Goal: Find specific page/section: Find specific page/section

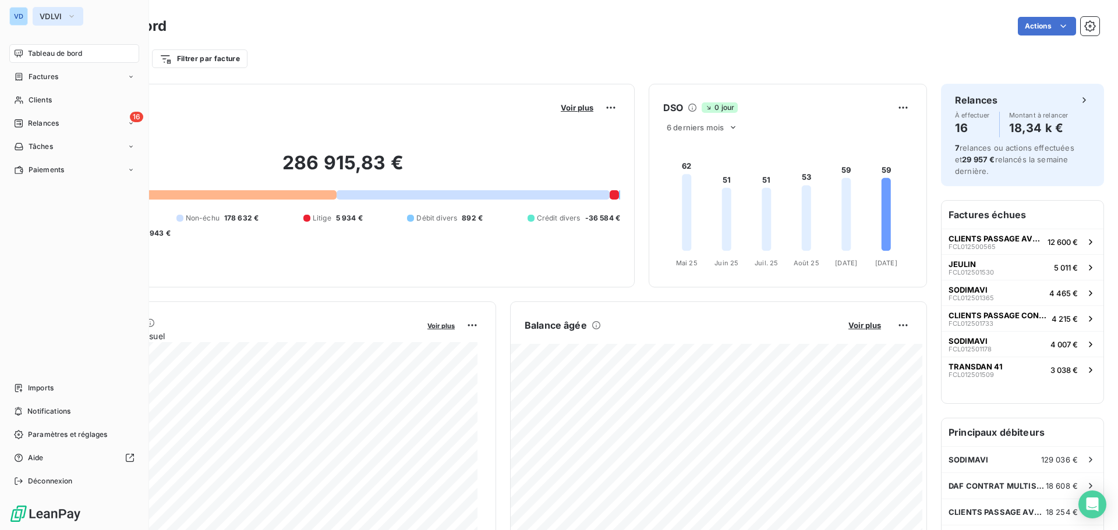
click at [46, 17] on span "VDLVI" at bounding box center [51, 16] width 23 height 9
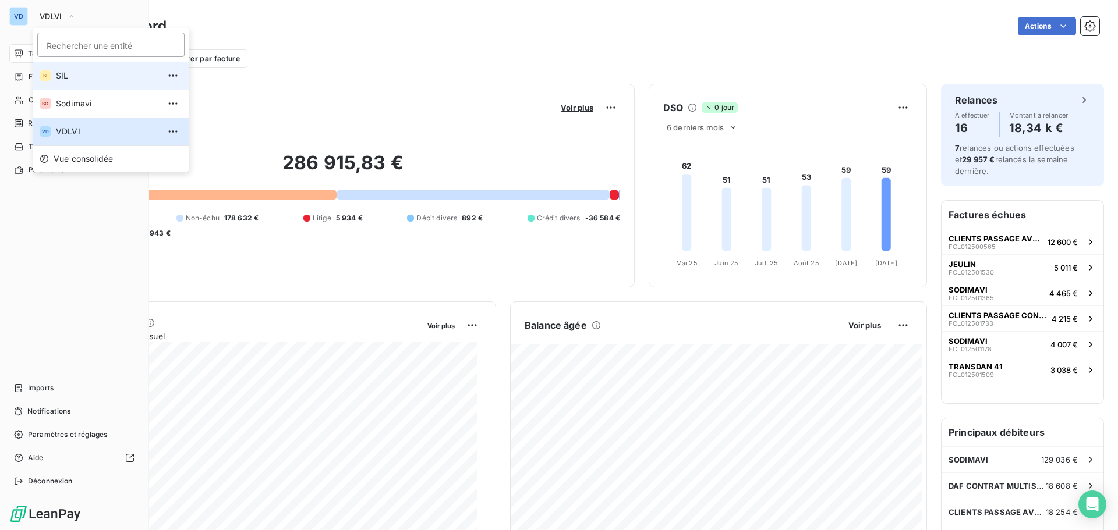
click at [56, 75] on span "SIL" at bounding box center [107, 76] width 103 height 12
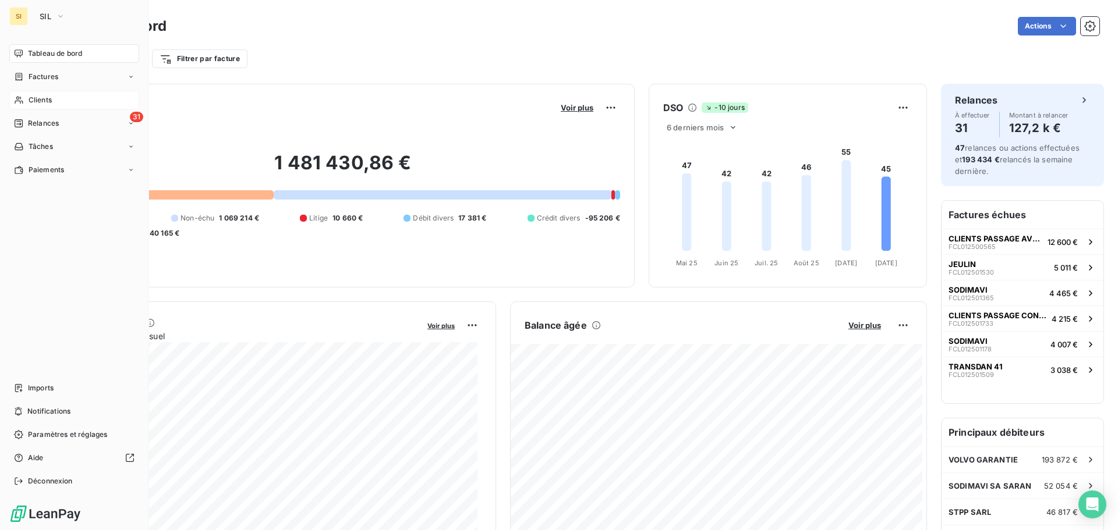
click at [42, 98] on span "Clients" at bounding box center [40, 100] width 23 height 10
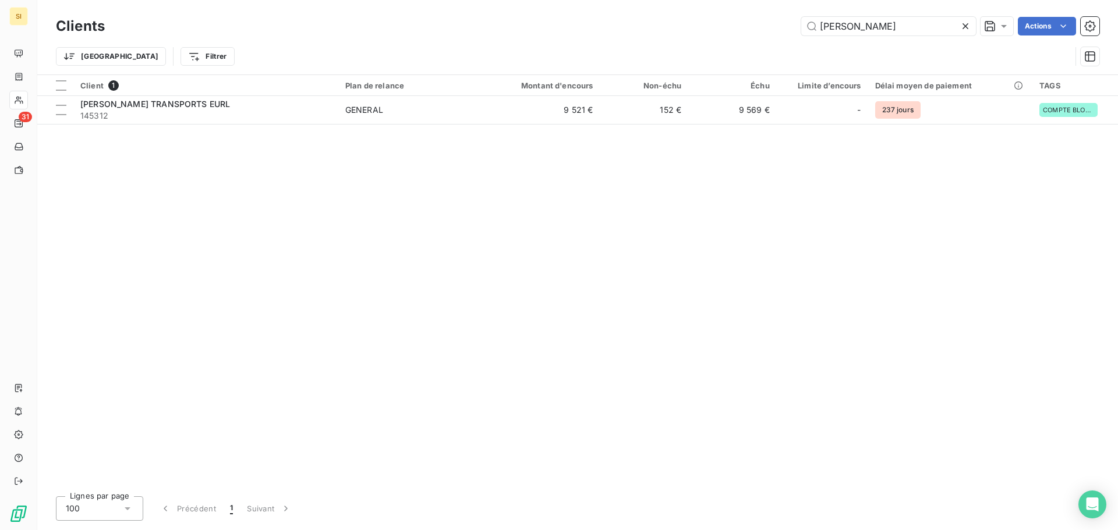
drag, startPoint x: 843, startPoint y: 26, endPoint x: 778, endPoint y: 31, distance: 65.4
click at [779, 29] on div "[PERSON_NAME] Actions" at bounding box center [609, 26] width 981 height 19
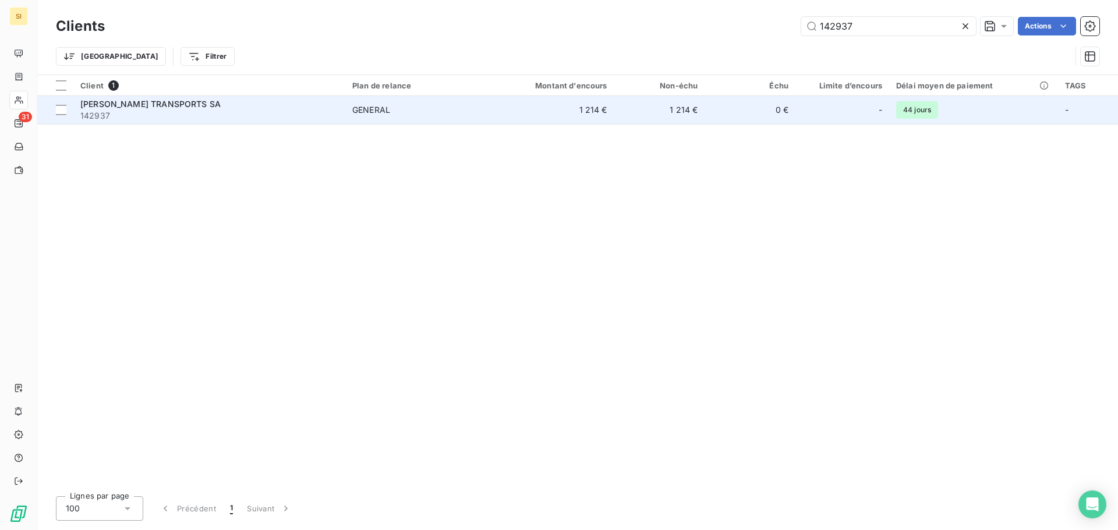
type input "142937"
click at [109, 105] on span "[PERSON_NAME] TRANSPORTS SA" at bounding box center [150, 104] width 140 height 10
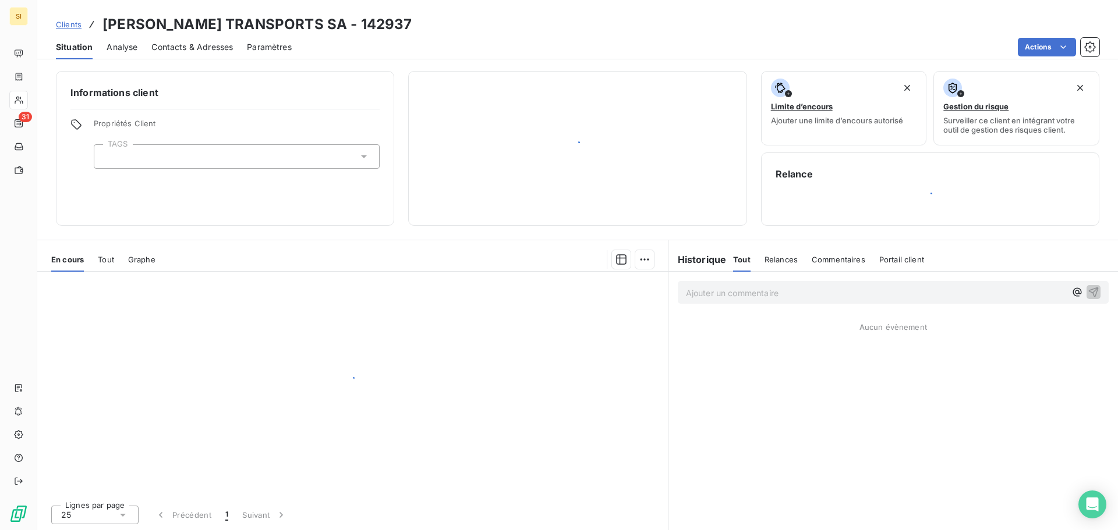
click at [109, 102] on div "Informations client Propriétés Client TAGS" at bounding box center [225, 148] width 338 height 155
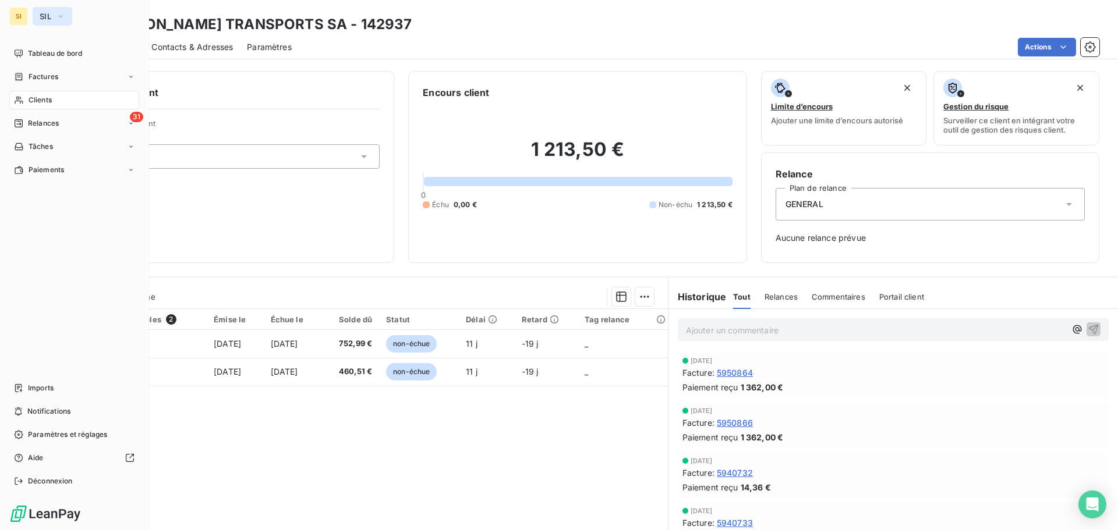
click at [53, 18] on button "SIL" at bounding box center [53, 16] width 40 height 19
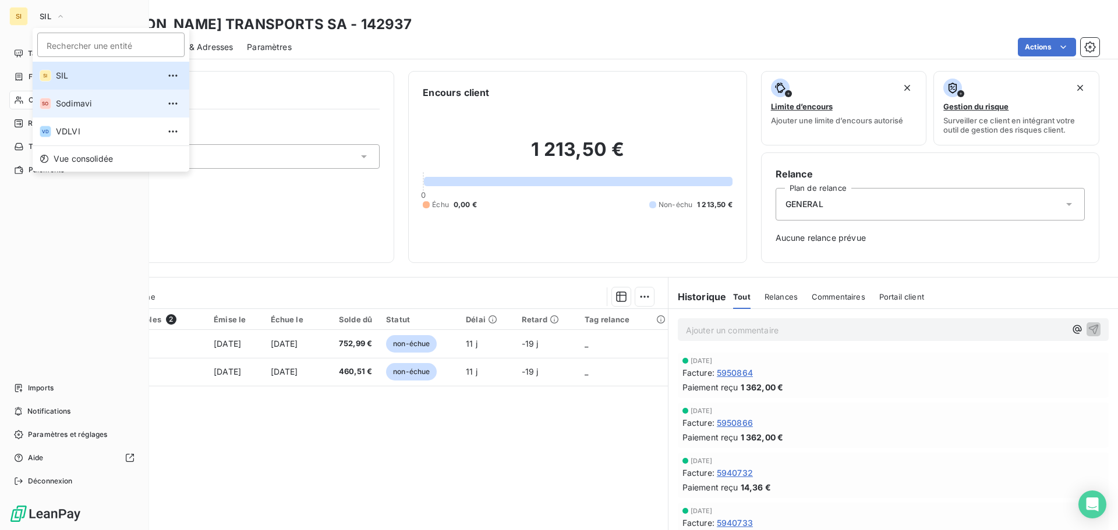
click at [73, 100] on span "Sodimavi" at bounding box center [107, 104] width 103 height 12
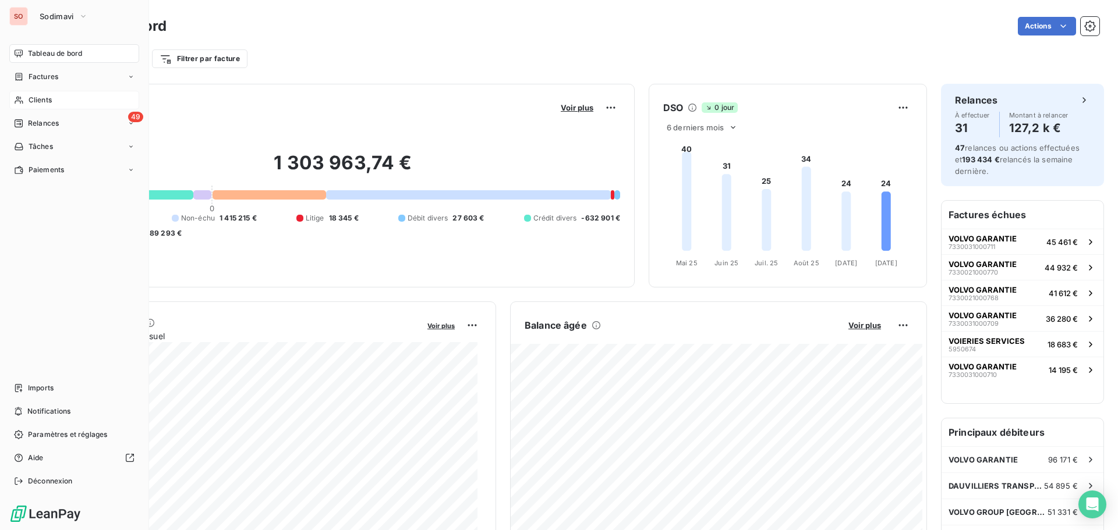
drag, startPoint x: 41, startPoint y: 98, endPoint x: 103, endPoint y: 76, distance: 65.6
click at [42, 97] on span "Clients" at bounding box center [40, 100] width 23 height 10
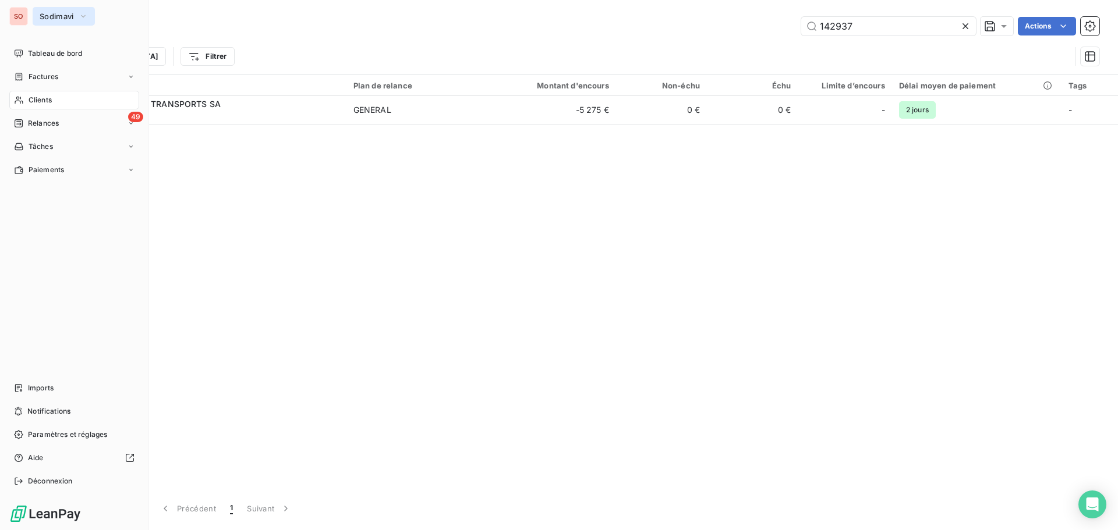
click at [48, 11] on button "Sodimavi" at bounding box center [64, 16] width 62 height 19
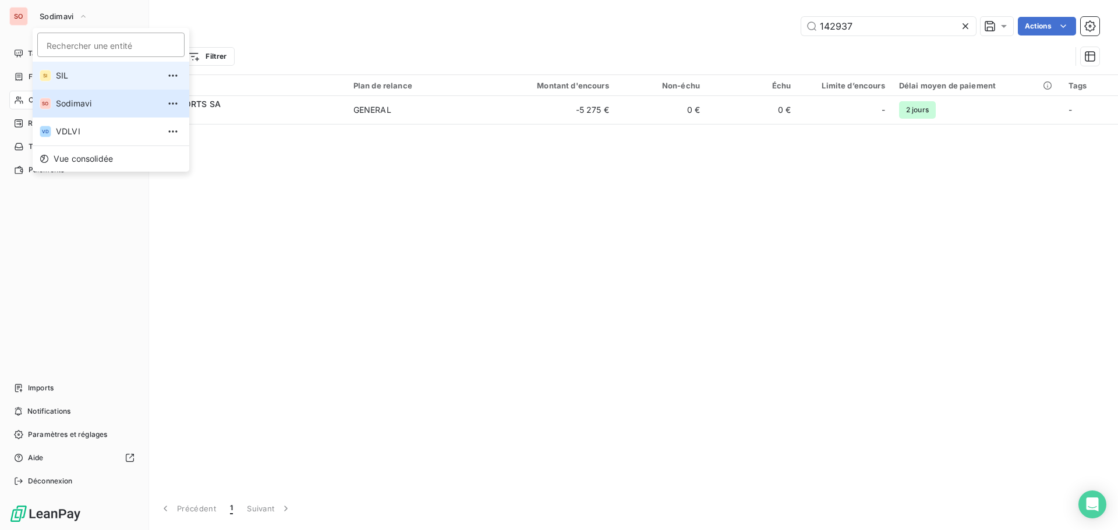
click at [64, 74] on span "SIL" at bounding box center [107, 76] width 103 height 12
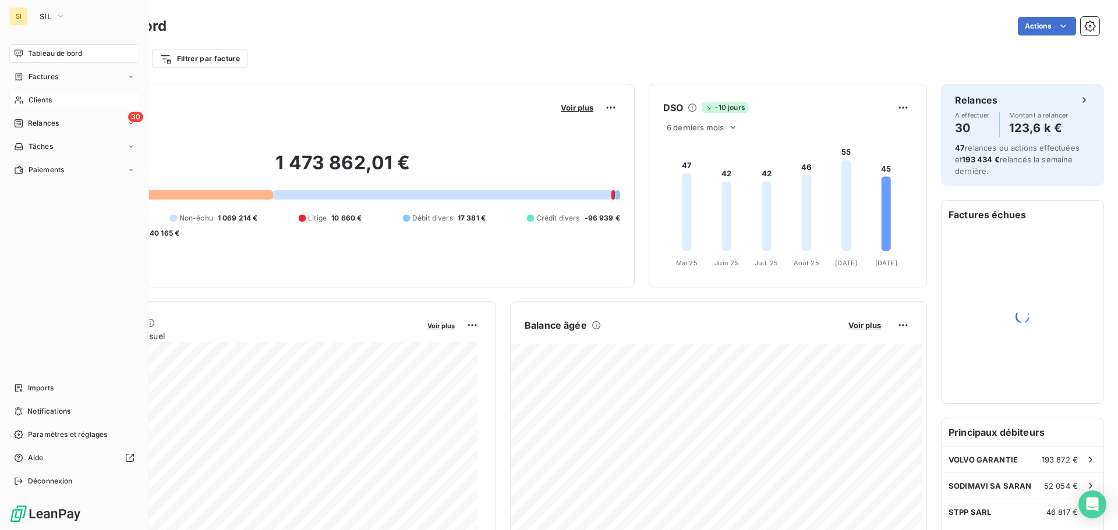
click at [38, 96] on span "Clients" at bounding box center [40, 100] width 23 height 10
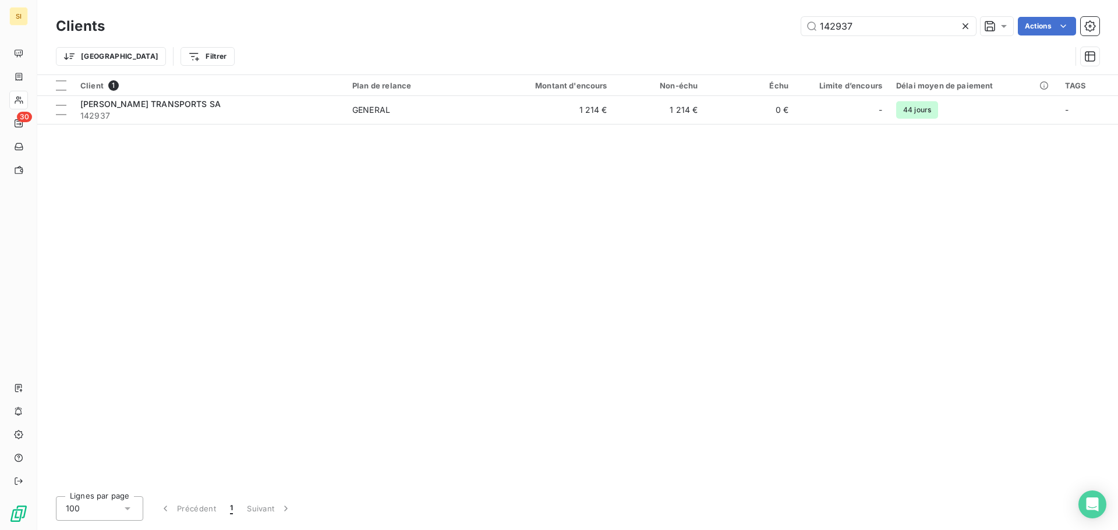
drag, startPoint x: 794, startPoint y: 24, endPoint x: 782, endPoint y: 24, distance: 12.2
click at [782, 24] on div "142937 Actions" at bounding box center [609, 26] width 981 height 19
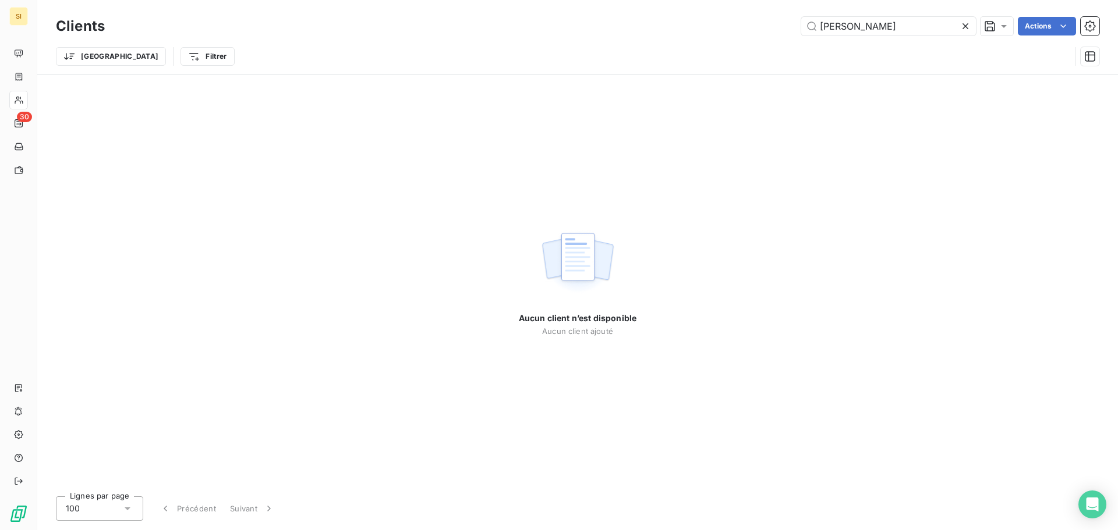
drag, startPoint x: 801, startPoint y: 24, endPoint x: 762, endPoint y: 24, distance: 38.4
click at [762, 24] on div "[PERSON_NAME] Actions" at bounding box center [609, 26] width 981 height 19
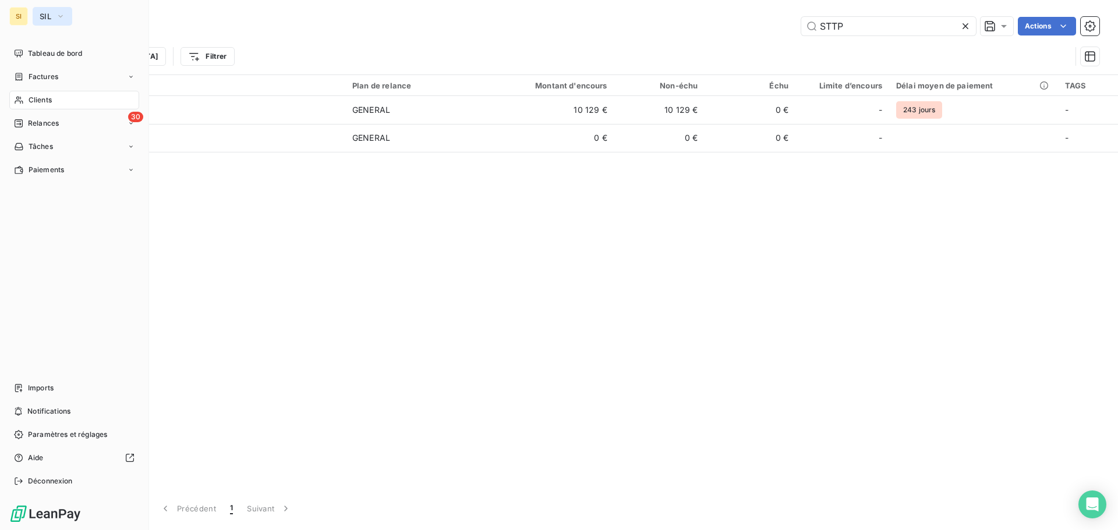
type input "STTP"
drag, startPoint x: 46, startPoint y: 19, endPoint x: 54, endPoint y: 26, distance: 11.1
click at [47, 19] on span "SIL" at bounding box center [46, 16] width 12 height 9
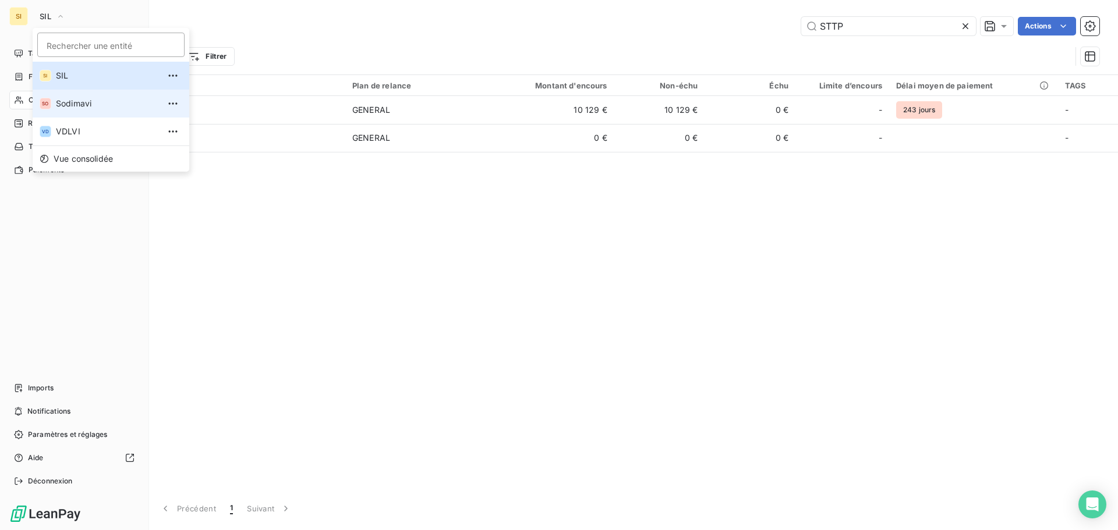
click at [69, 101] on span "Sodimavi" at bounding box center [107, 104] width 103 height 12
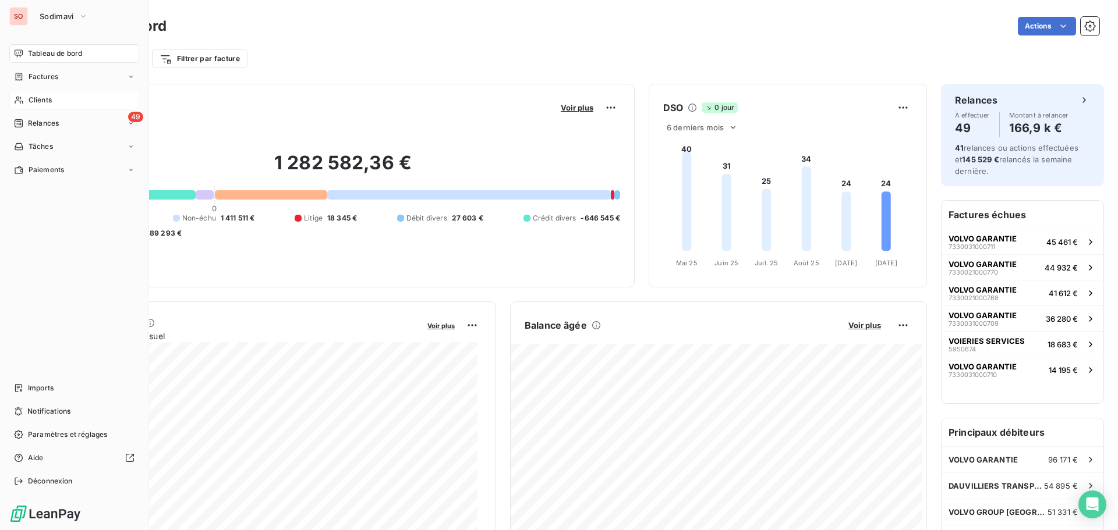
click at [39, 98] on span "Clients" at bounding box center [40, 100] width 23 height 10
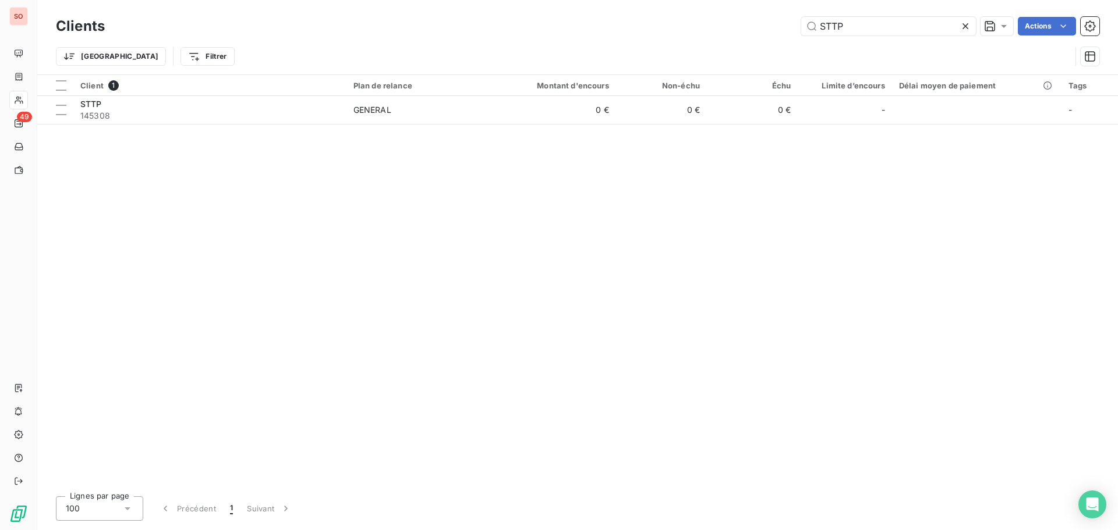
drag, startPoint x: 843, startPoint y: 23, endPoint x: 752, endPoint y: 22, distance: 90.8
click at [748, 31] on div "STTP Actions" at bounding box center [609, 26] width 981 height 19
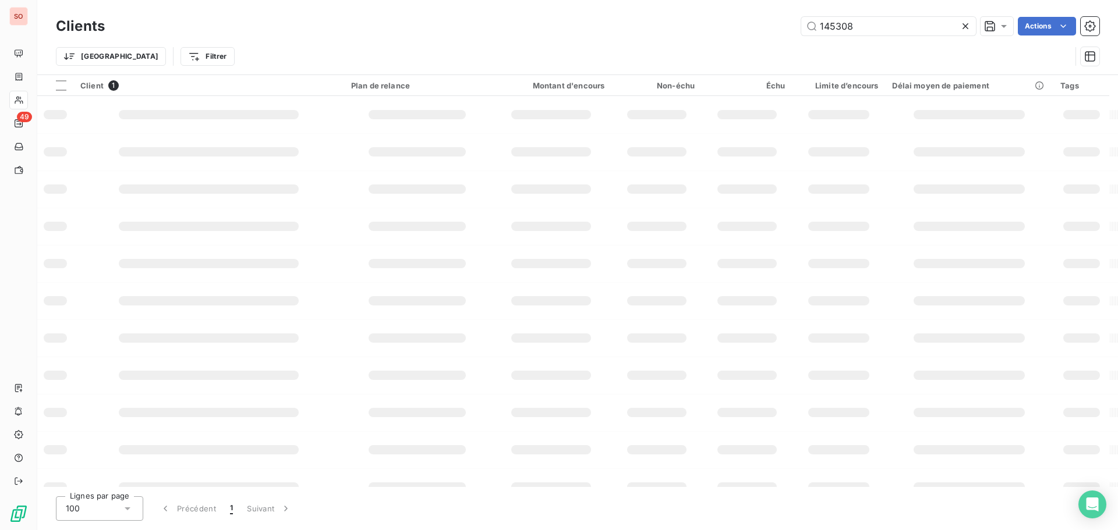
type input "145308"
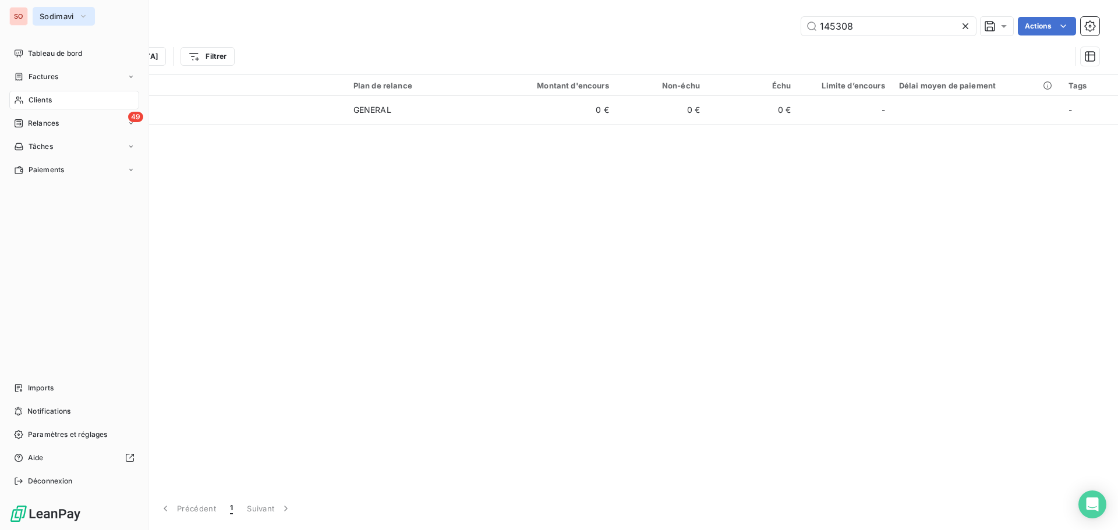
drag, startPoint x: 53, startPoint y: 20, endPoint x: 61, endPoint y: 19, distance: 8.2
click at [54, 19] on span "Sodimavi" at bounding box center [57, 16] width 34 height 9
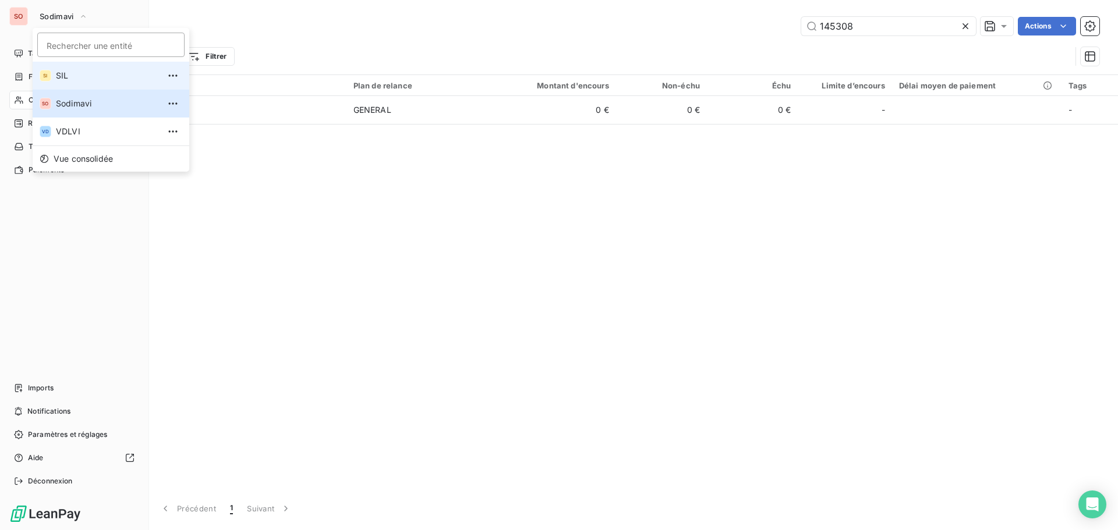
click at [61, 75] on span "SIL" at bounding box center [107, 76] width 103 height 12
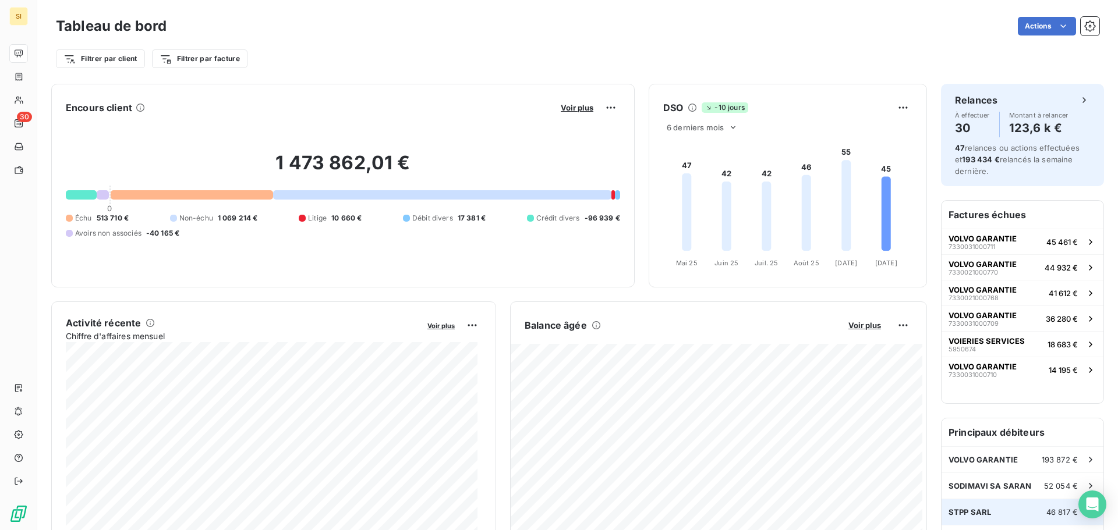
click at [967, 512] on span "STPP SARL" at bounding box center [970, 512] width 43 height 9
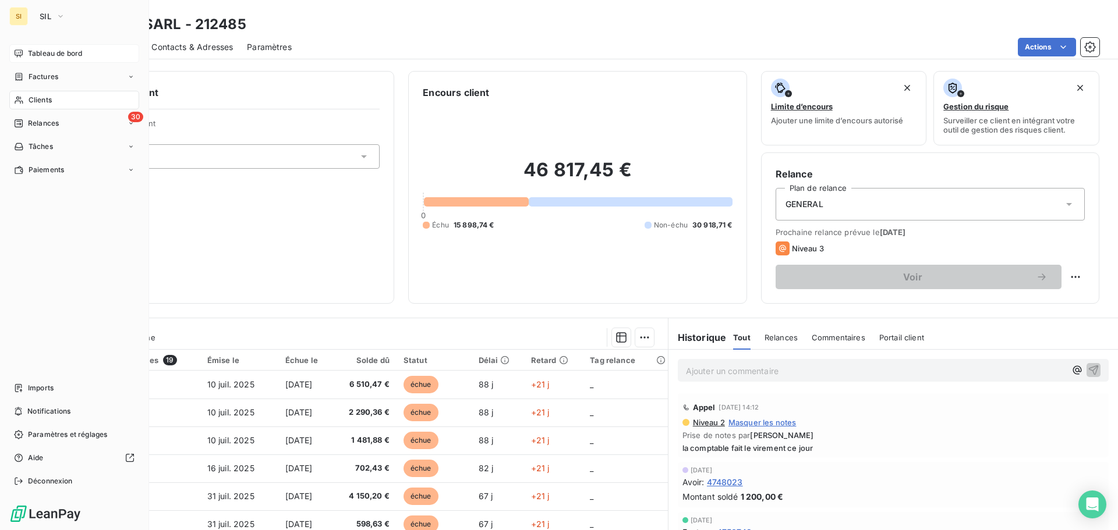
click at [52, 51] on span "Tableau de bord" at bounding box center [55, 53] width 54 height 10
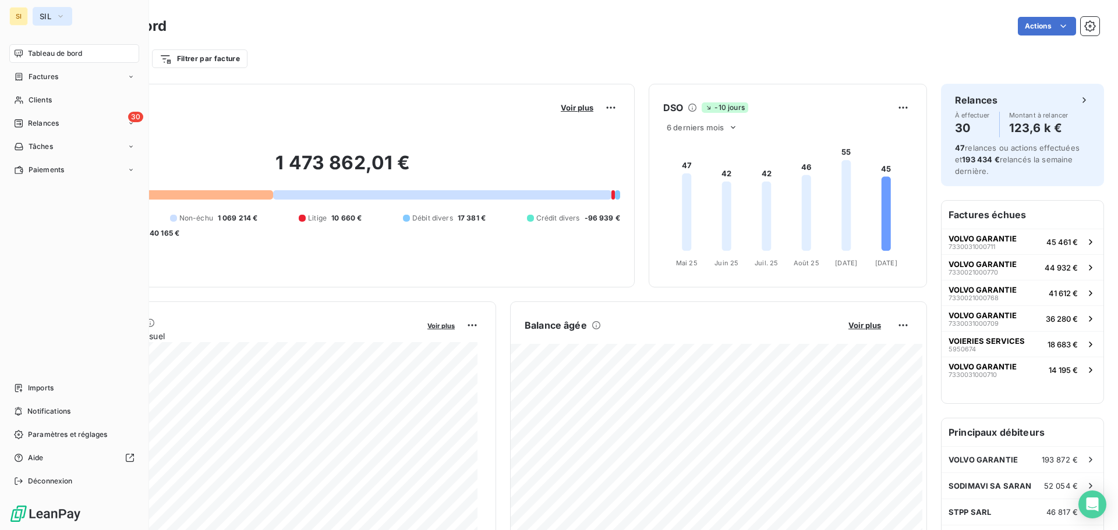
click at [61, 15] on icon "button" at bounding box center [60, 16] width 9 height 12
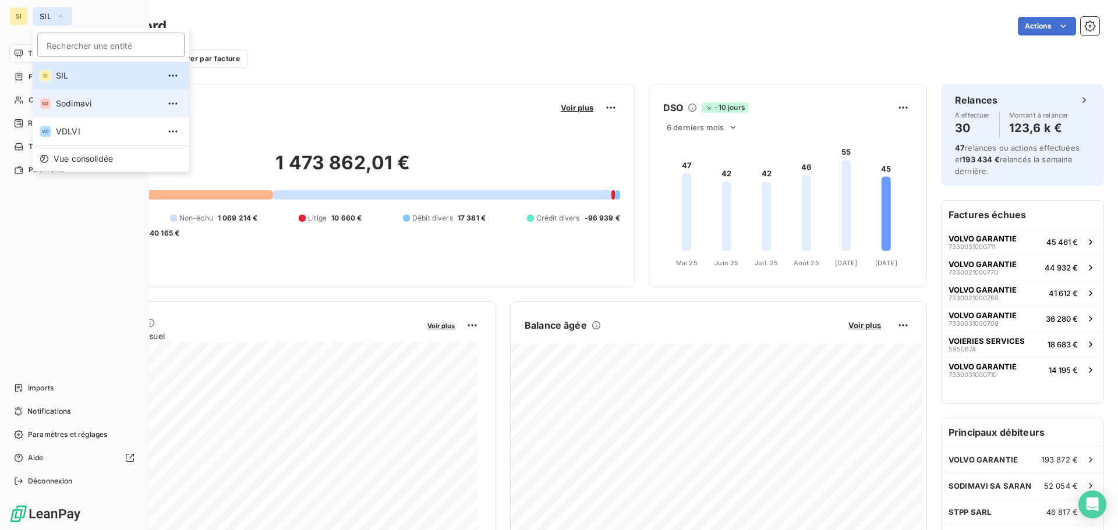
click at [71, 98] on span "Sodimavi" at bounding box center [107, 104] width 103 height 12
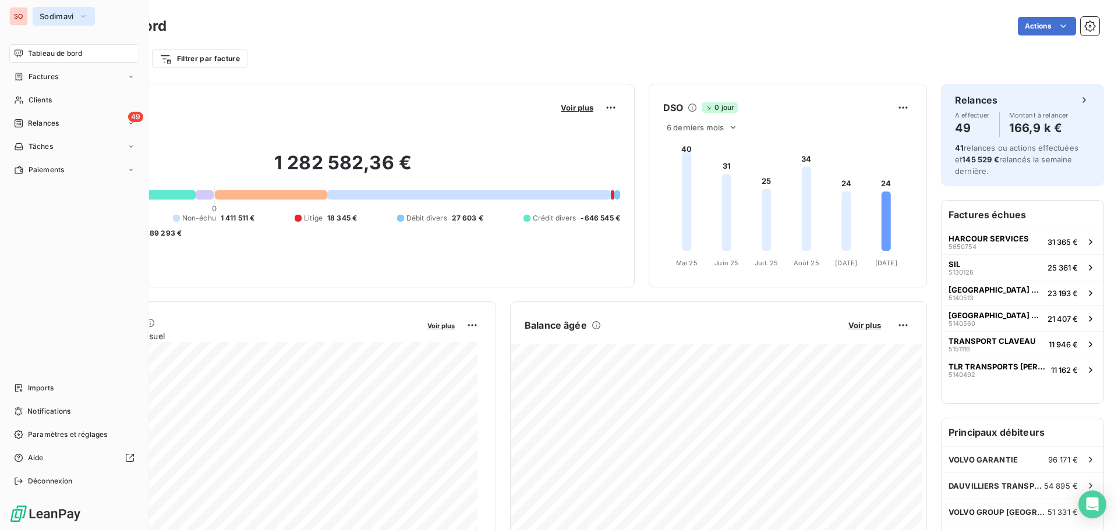
click at [48, 16] on span "Sodimavi" at bounding box center [57, 16] width 34 height 9
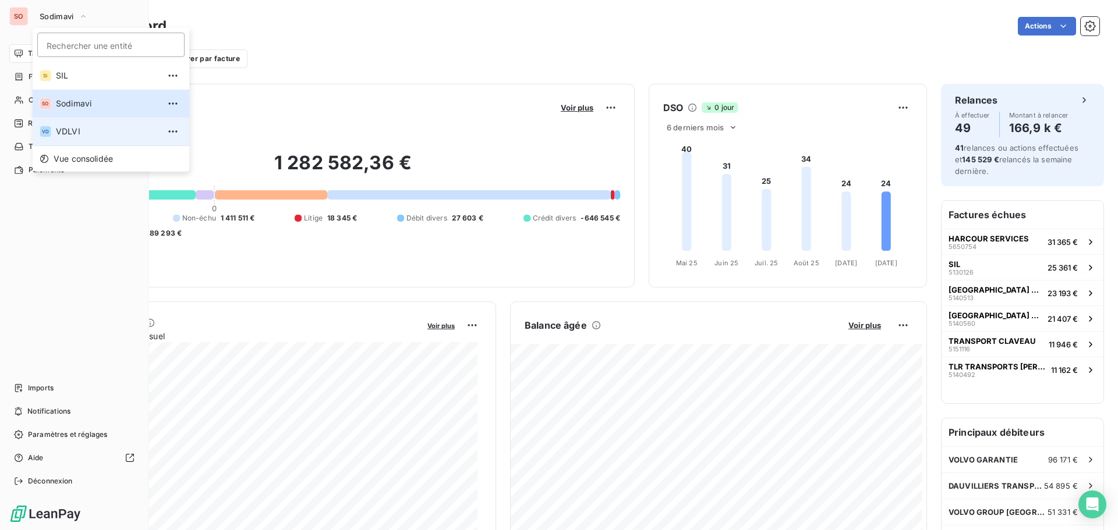
click at [65, 127] on span "VDLVI" at bounding box center [107, 132] width 103 height 12
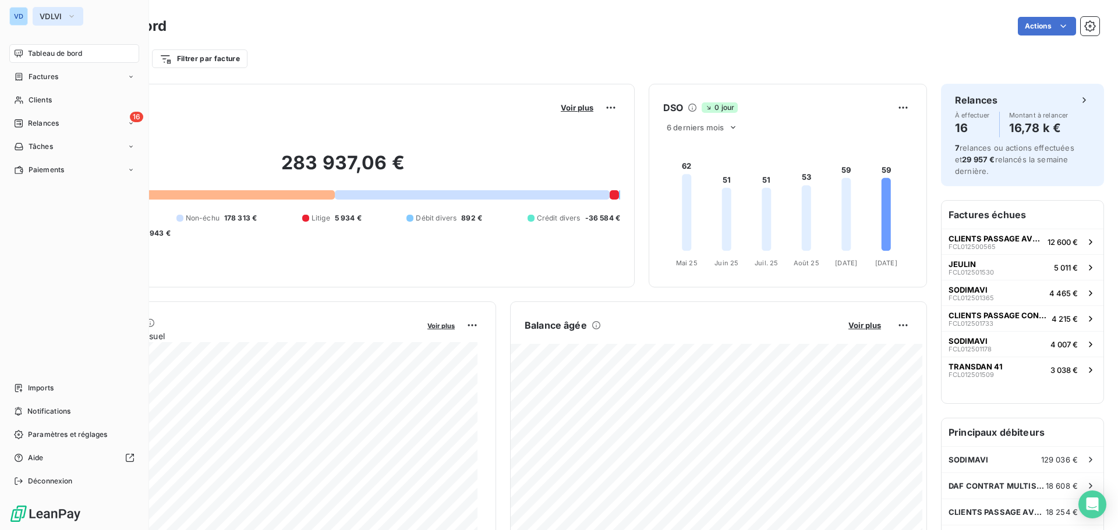
drag, startPoint x: 45, startPoint y: 17, endPoint x: 52, endPoint y: 18, distance: 7.1
click at [46, 17] on span "VDLVI" at bounding box center [51, 16] width 23 height 9
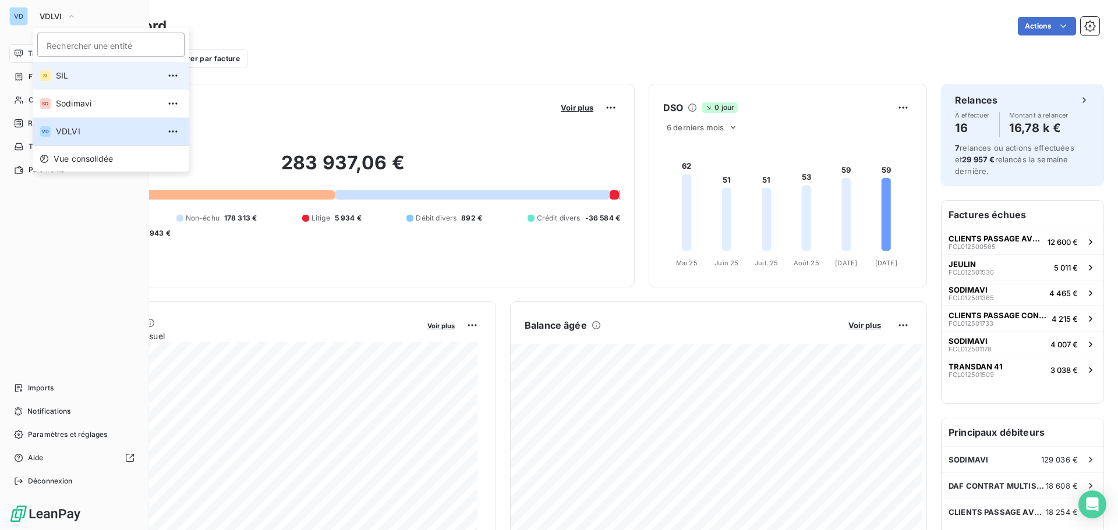
click at [60, 76] on span "SIL" at bounding box center [107, 76] width 103 height 12
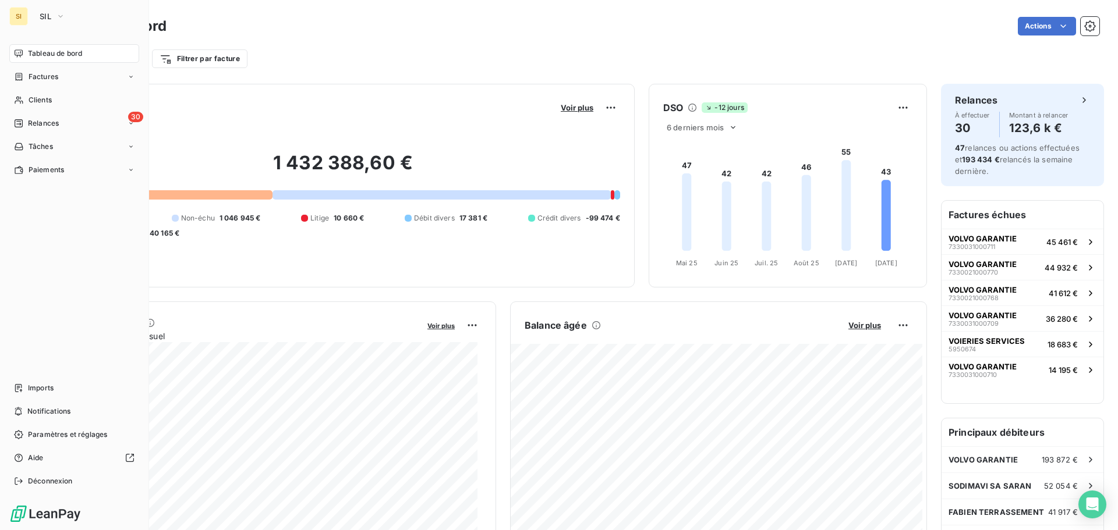
click at [43, 48] on span "Tableau de bord" at bounding box center [55, 53] width 54 height 10
click at [40, 14] on span "SIL" at bounding box center [46, 16] width 12 height 9
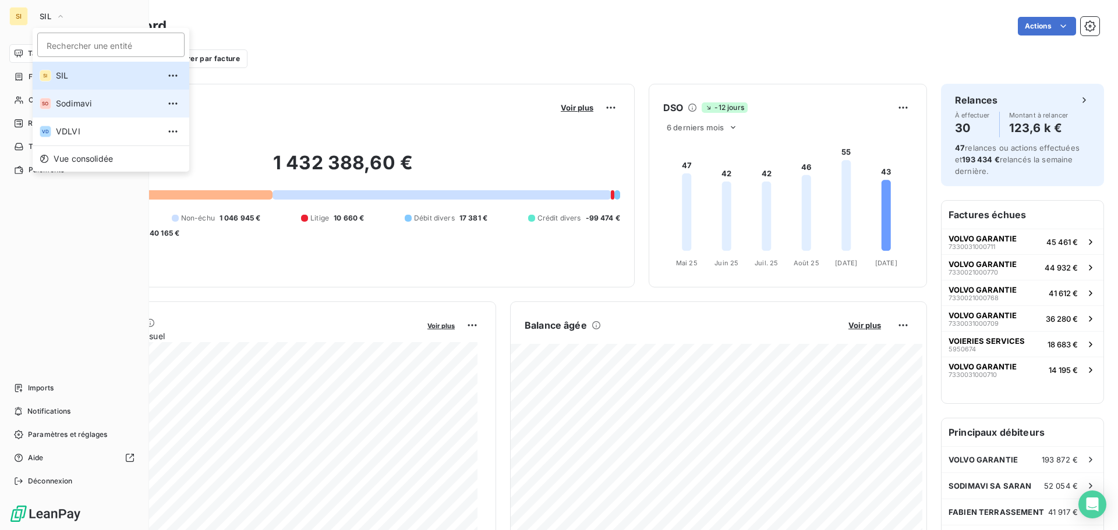
click at [83, 104] on span "Sodimavi" at bounding box center [107, 104] width 103 height 12
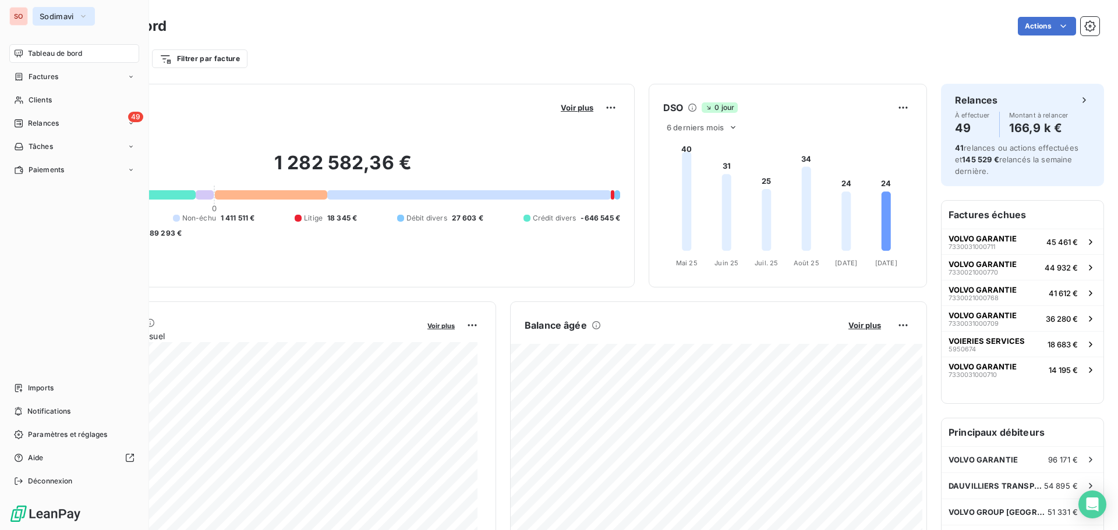
click at [52, 17] on span "Sodimavi" at bounding box center [57, 16] width 34 height 9
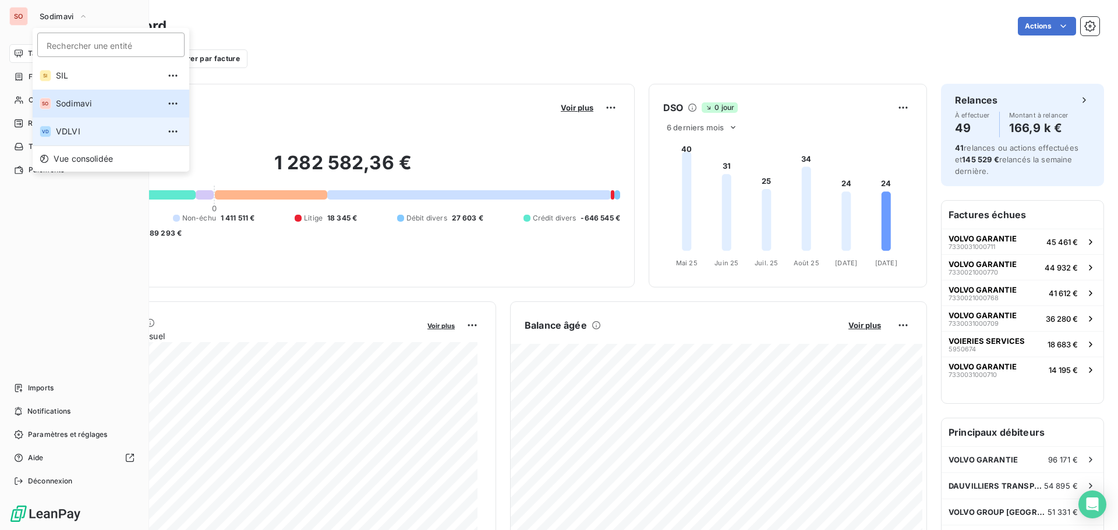
click at [68, 124] on li "VD VDLVI" at bounding box center [111, 132] width 157 height 28
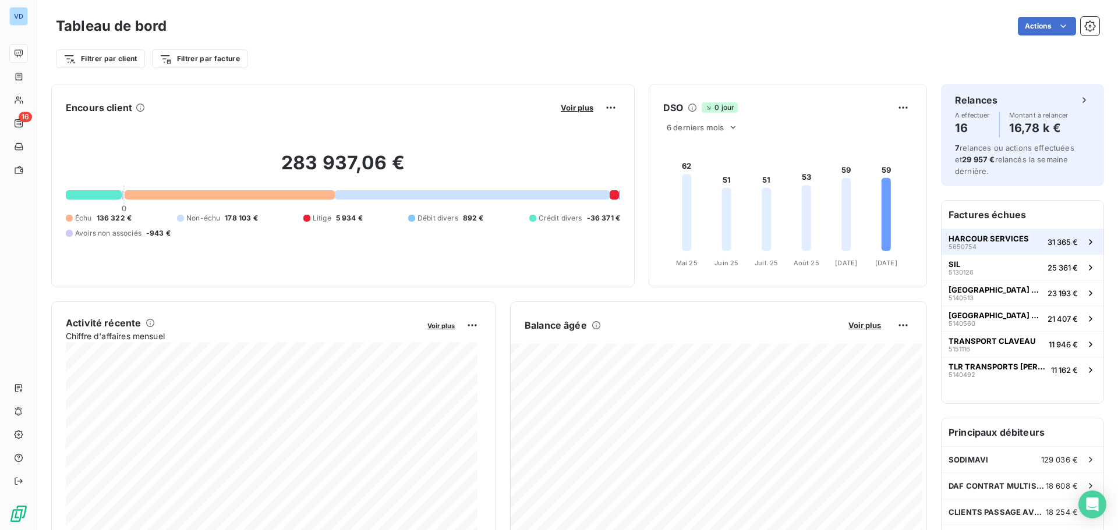
click at [974, 234] on span "HARCOUR SERVICES" at bounding box center [989, 238] width 80 height 9
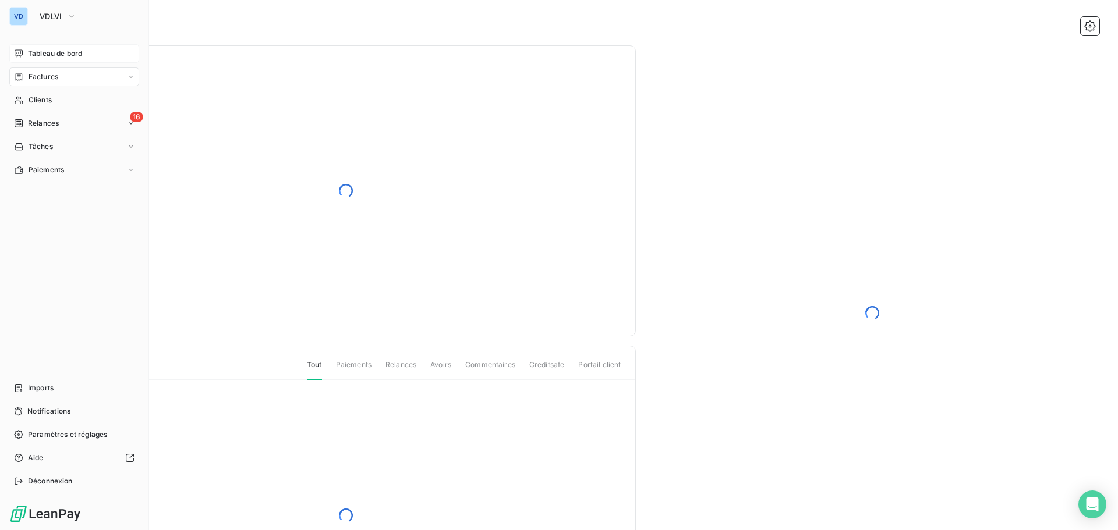
click at [48, 48] on span "Tableau de bord" at bounding box center [55, 53] width 54 height 10
